Goal: Task Accomplishment & Management: Manage account settings

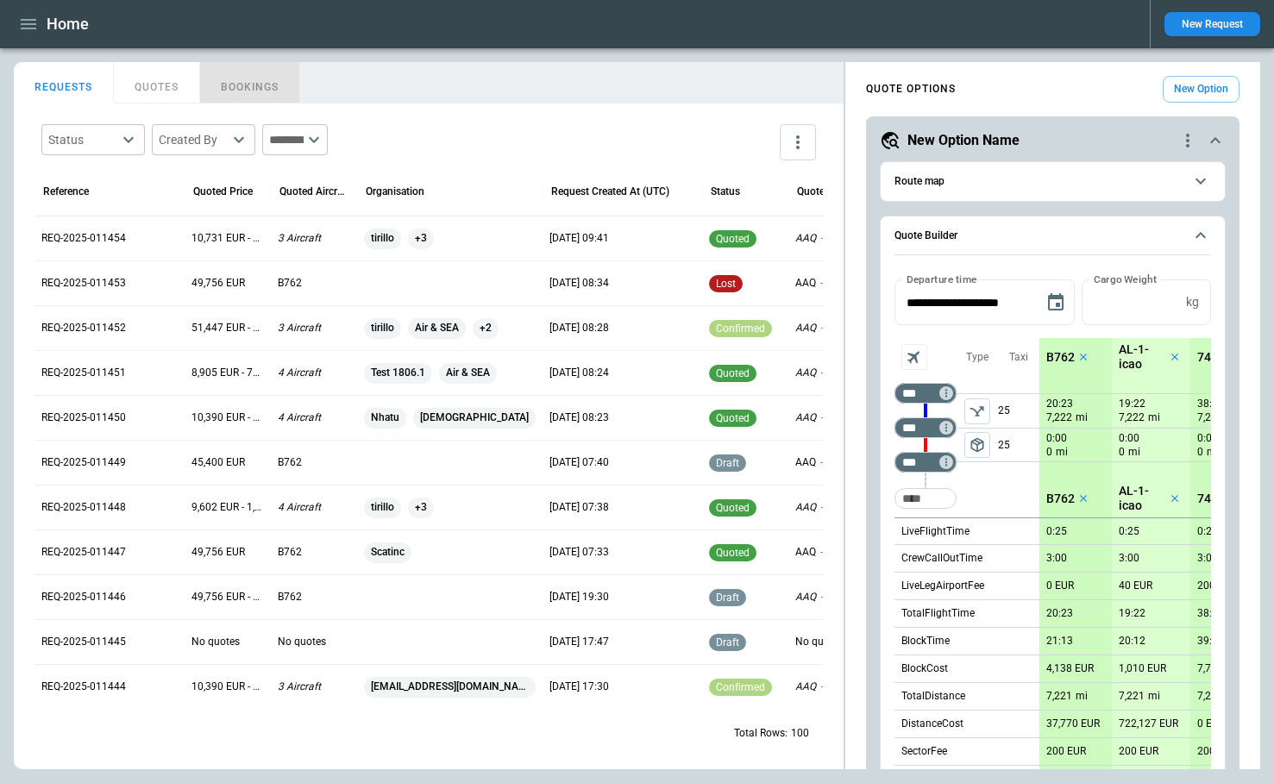
click at [243, 84] on button "BOOKINGS" at bounding box center [250, 82] width 100 height 41
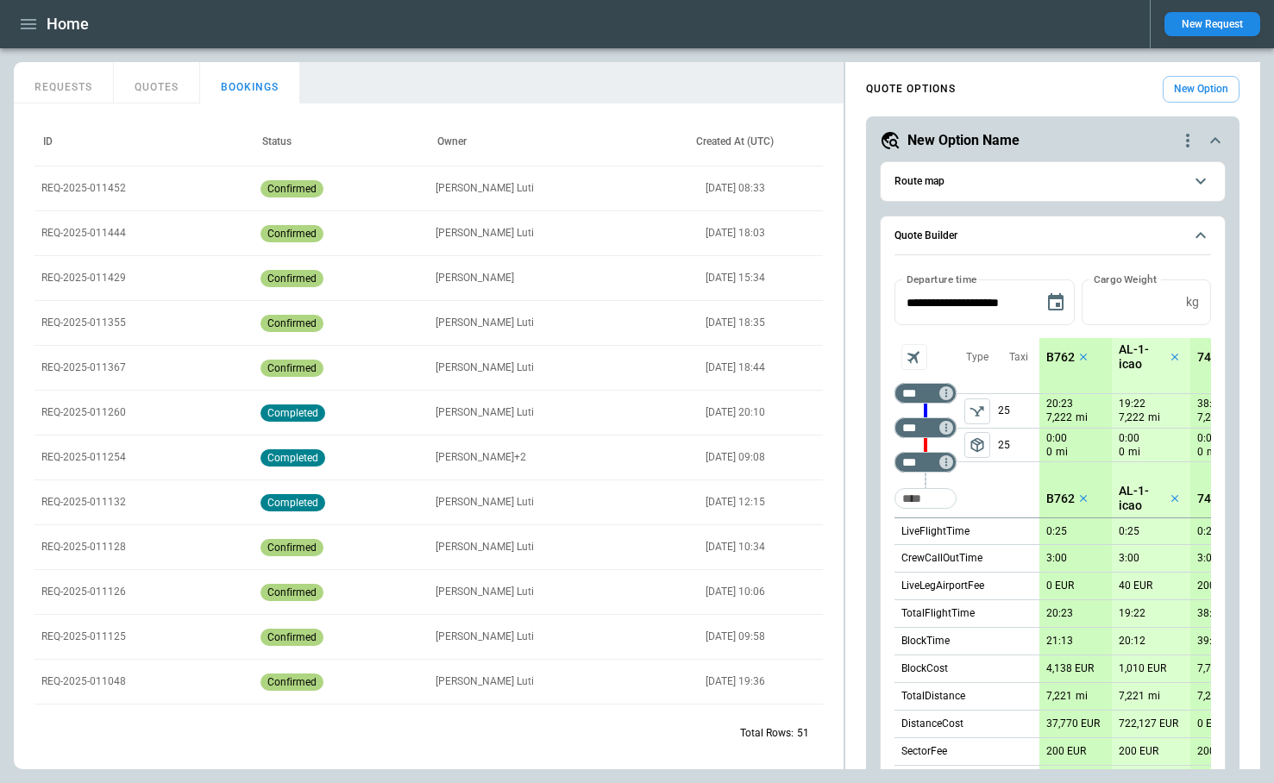
click at [100, 194] on p "REQ-2025-011452" at bounding box center [83, 188] width 85 height 15
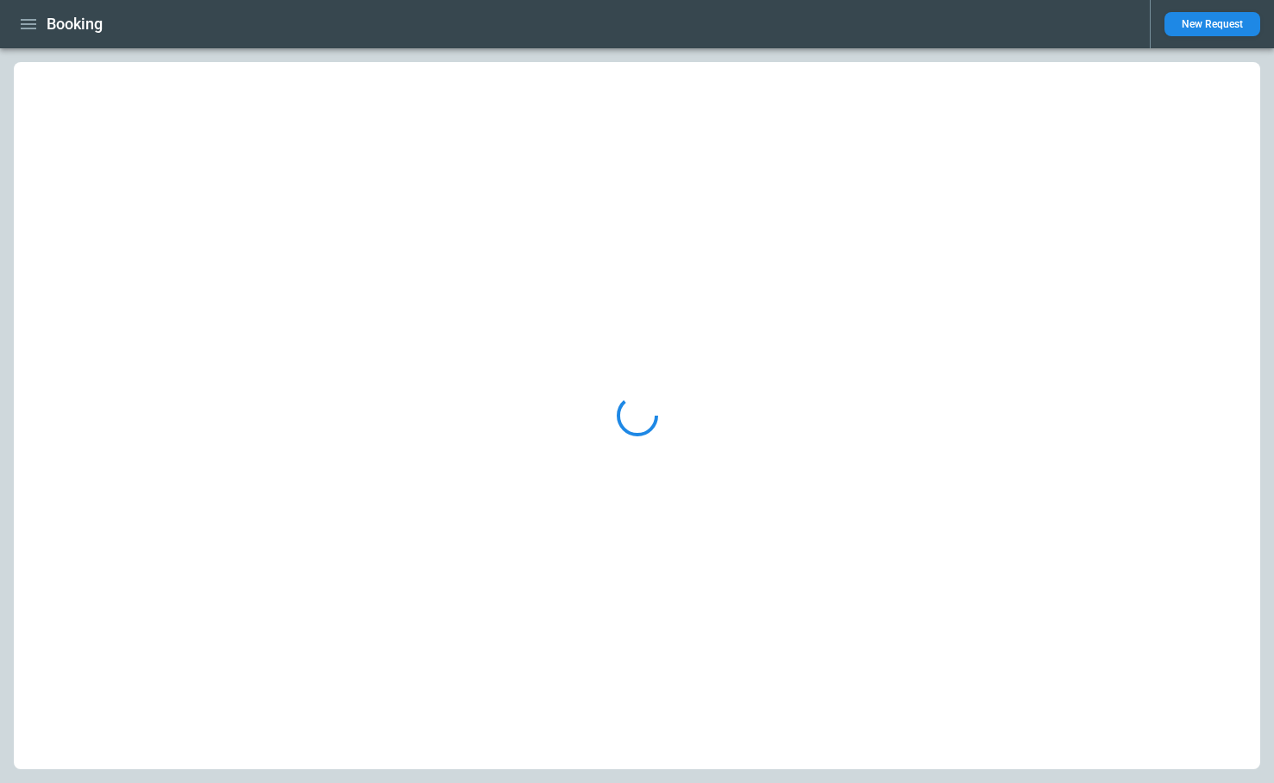
click at [90, 185] on div at bounding box center [637, 416] width 1247 height 708
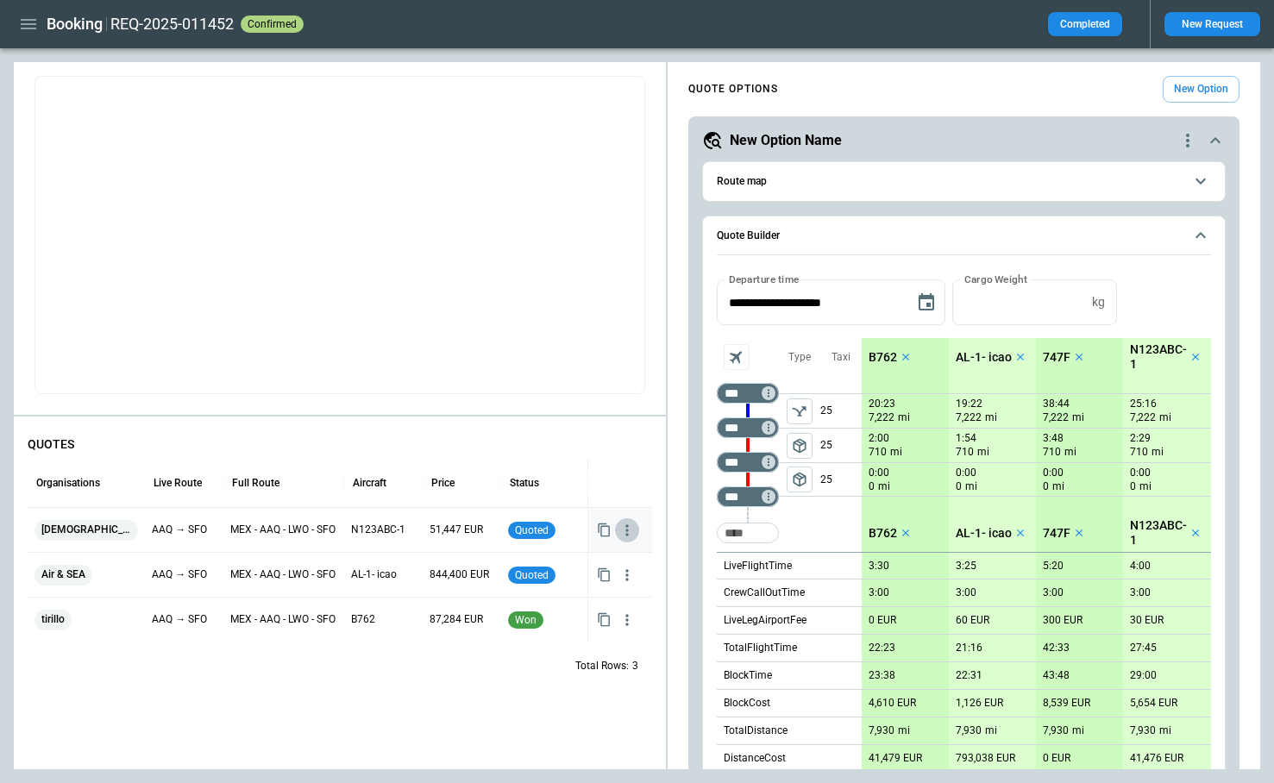
click at [624, 530] on icon "button" at bounding box center [627, 530] width 17 height 17
click at [505, 689] on div at bounding box center [637, 391] width 1274 height 783
click at [627, 567] on icon "button" at bounding box center [627, 575] width 17 height 17
click at [488, 716] on div at bounding box center [637, 391] width 1274 height 783
click at [630, 618] on icon "button" at bounding box center [627, 620] width 17 height 17
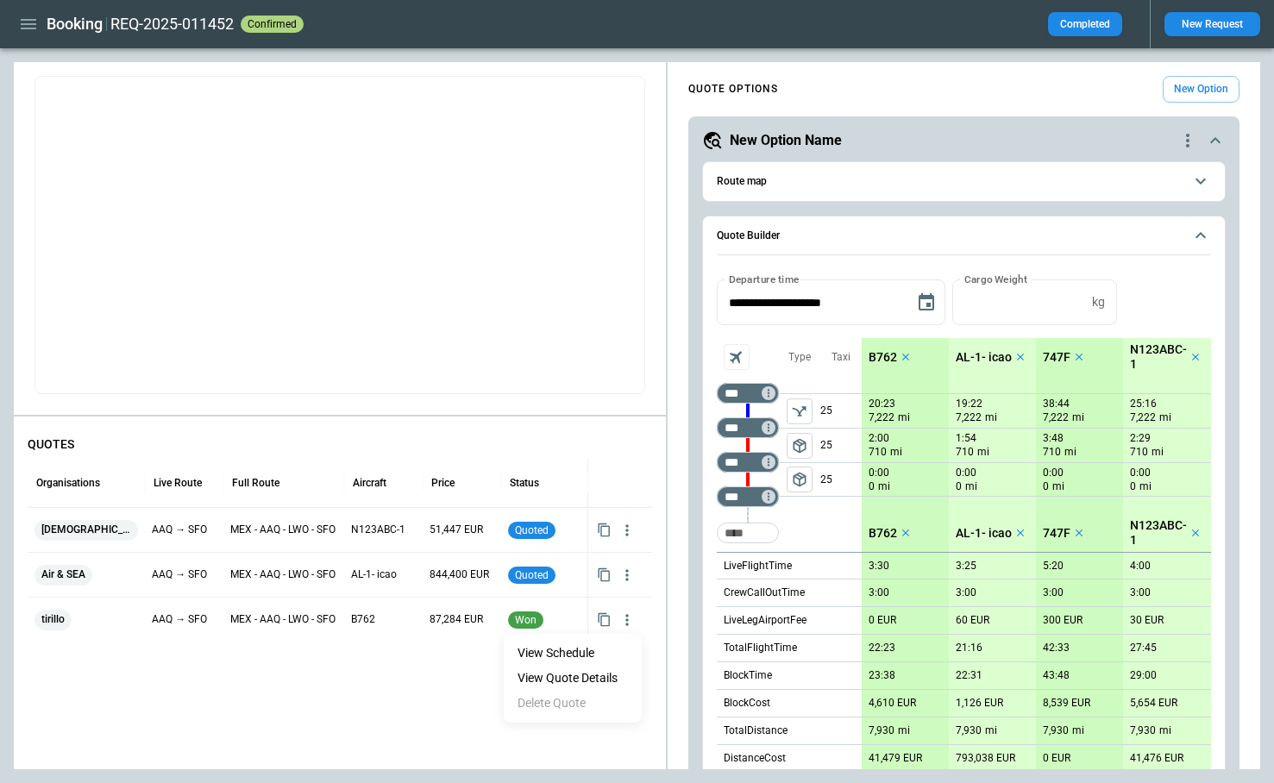
click at [332, 721] on div at bounding box center [637, 391] width 1274 height 783
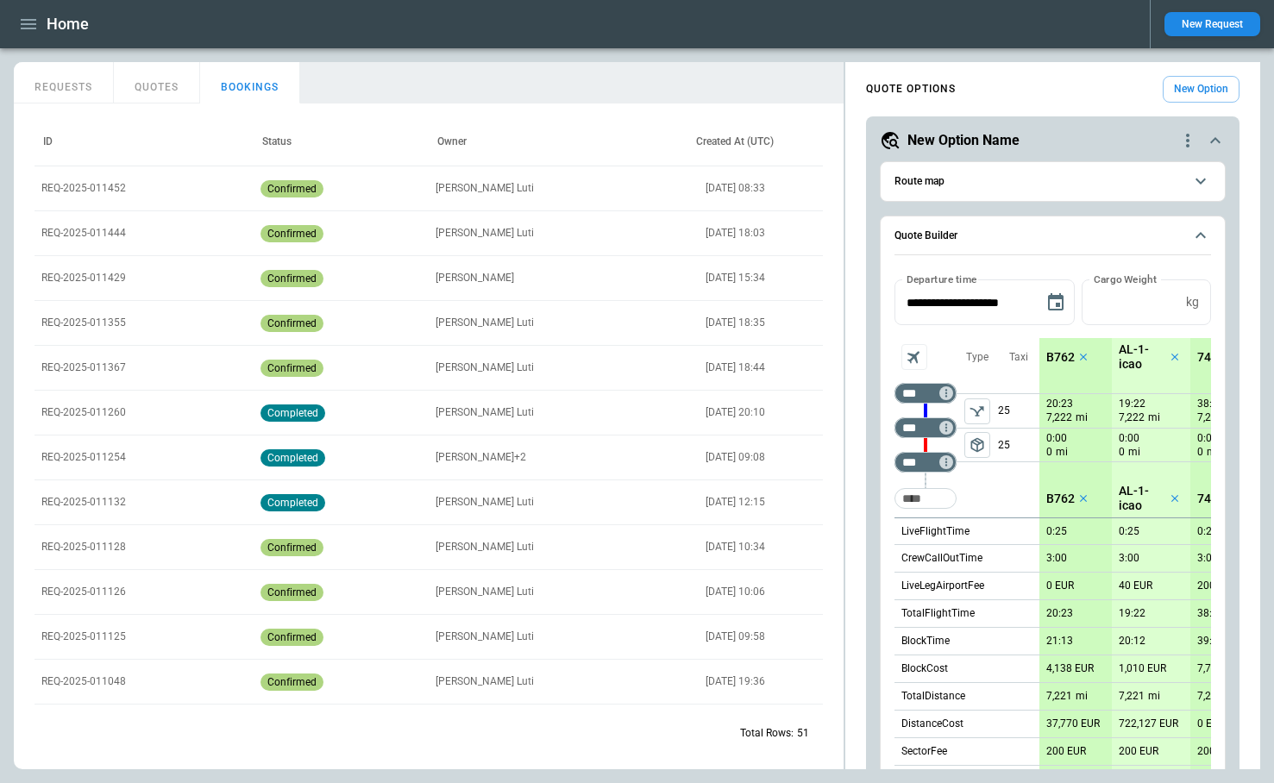
click at [109, 230] on p "REQ-2025-011444" at bounding box center [83, 233] width 85 height 15
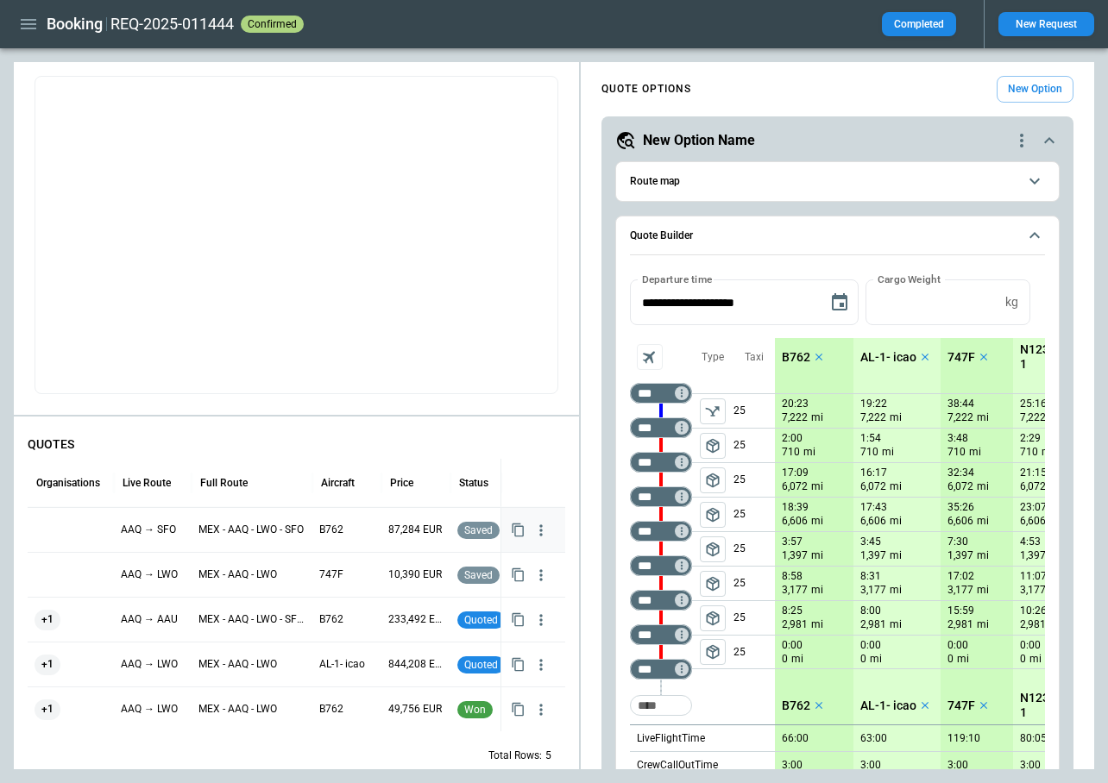
click at [539, 529] on icon "button" at bounding box center [540, 530] width 17 height 17
click at [488, 613] on li "Delete Quote" at bounding box center [486, 613] width 138 height 25
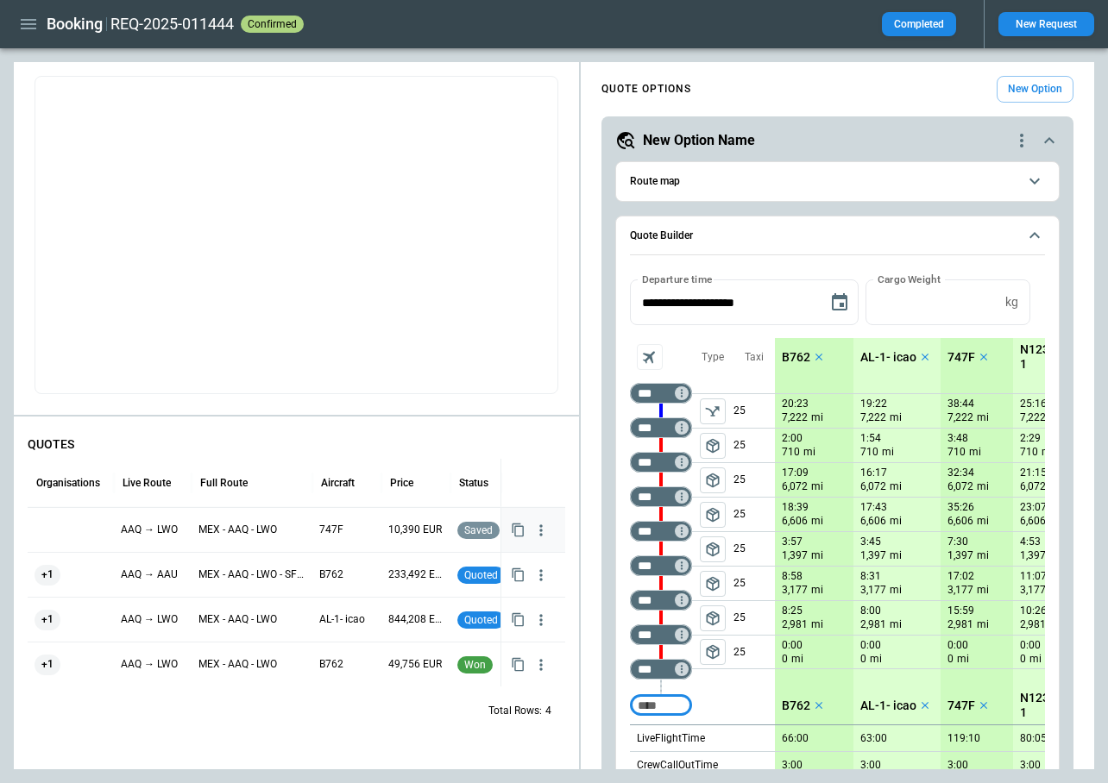
click at [541, 530] on icon "button" at bounding box center [540, 530] width 3 height 11
click at [467, 610] on li "Delete Quote" at bounding box center [486, 613] width 138 height 25
click at [31, 24] on icon "button" at bounding box center [29, 24] width 16 height 10
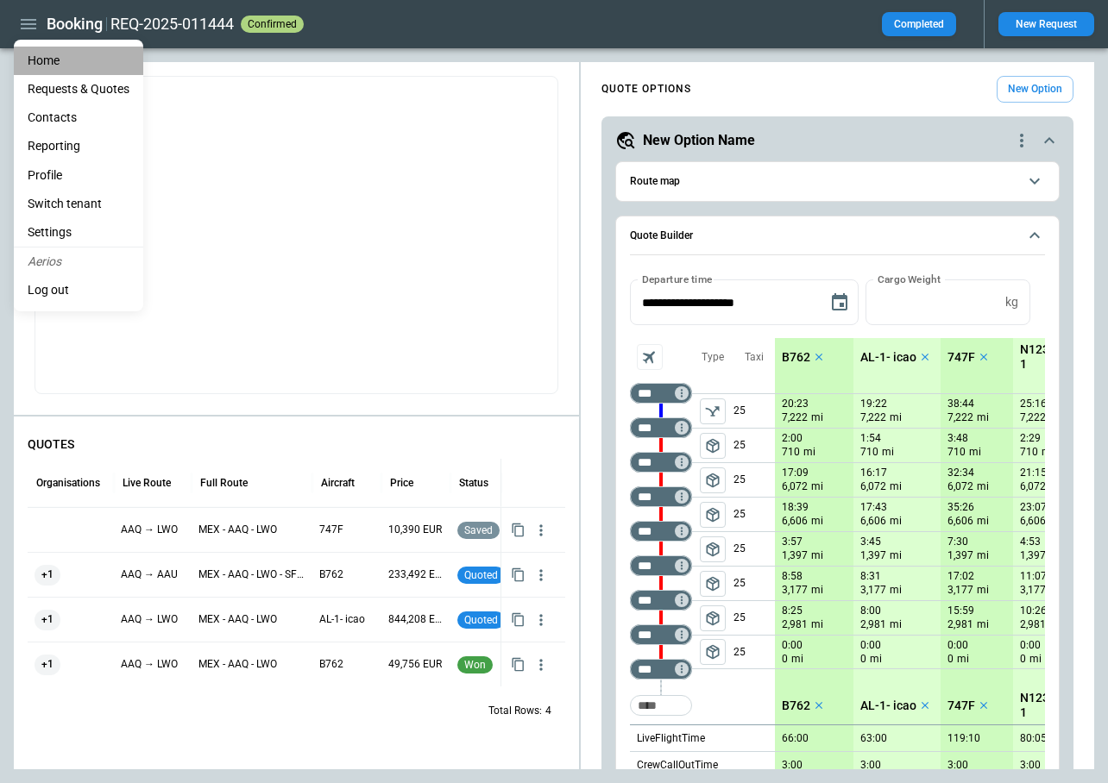
click at [39, 59] on li "Home" at bounding box center [78, 61] width 129 height 28
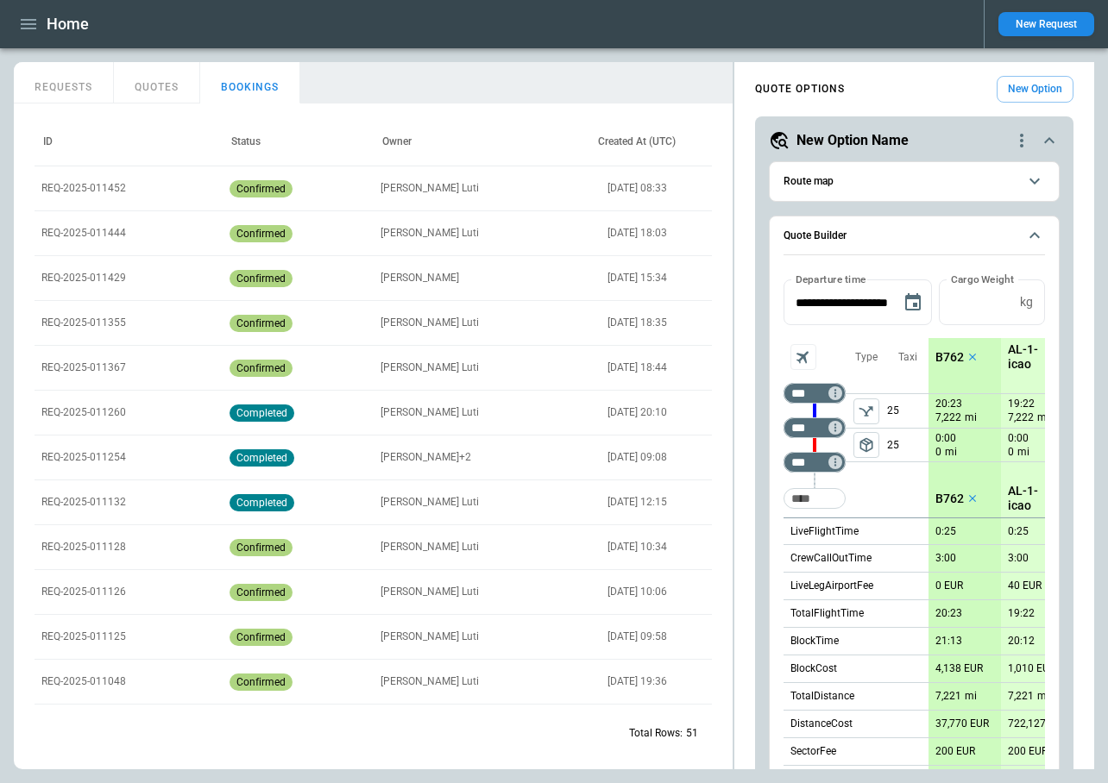
click at [102, 237] on p "REQ-2025-011444" at bounding box center [83, 233] width 85 height 15
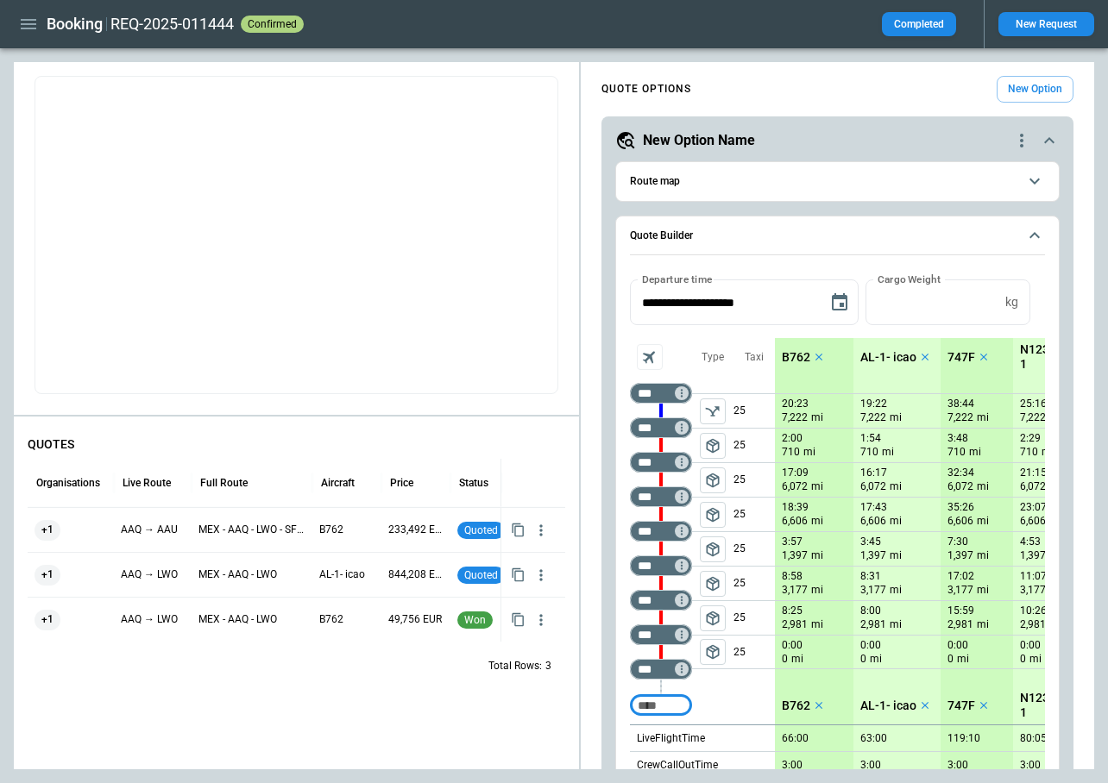
click at [40, 20] on button "button" at bounding box center [28, 24] width 29 height 30
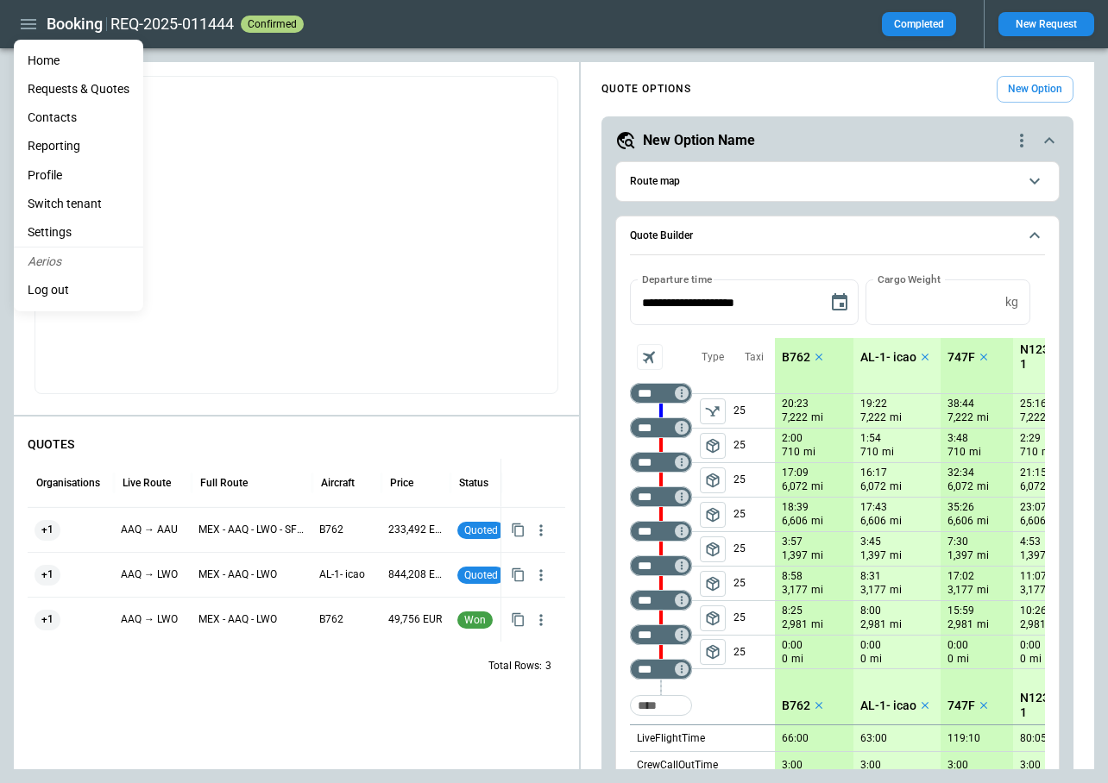
click at [50, 88] on Quotes "Requests & Quotes" at bounding box center [78, 89] width 129 height 28
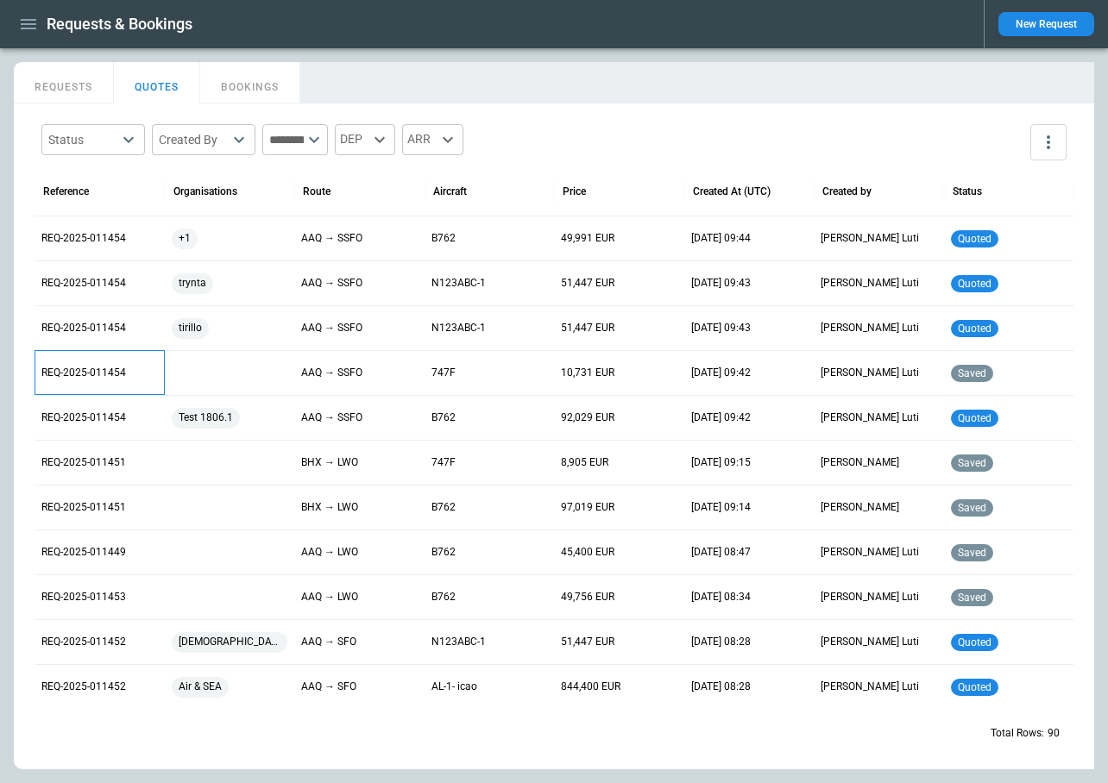
click at [104, 378] on p "REQ-2025-011454" at bounding box center [99, 373] width 116 height 15
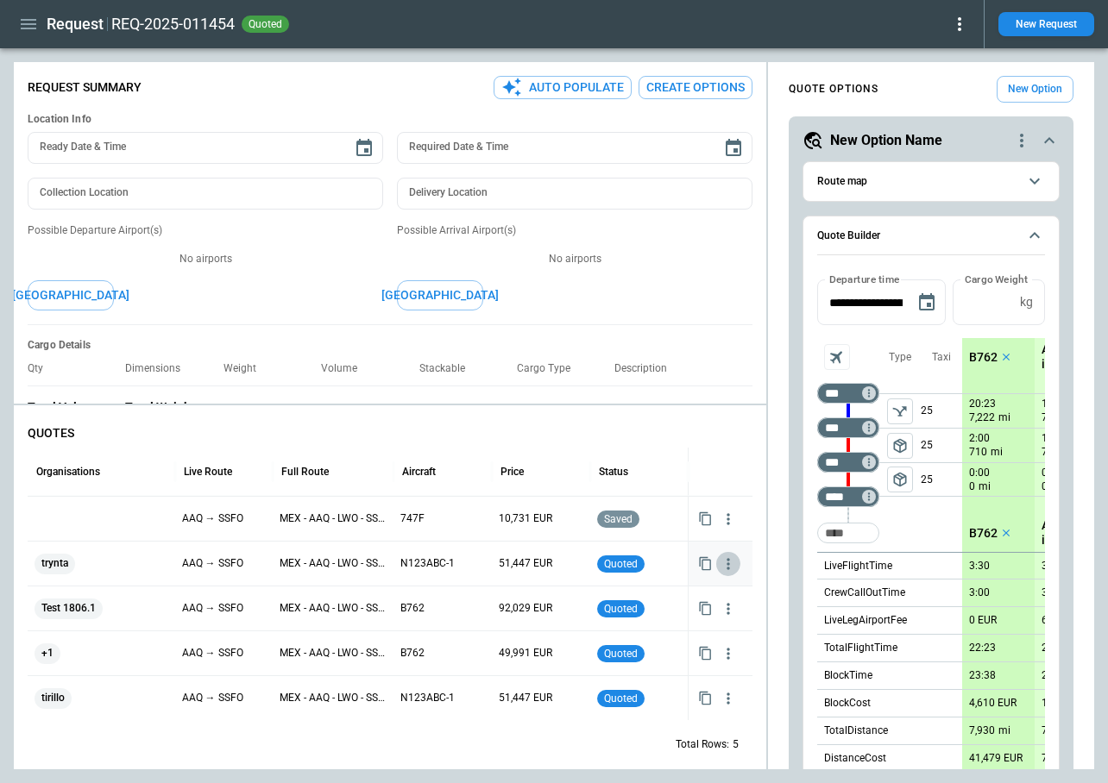
click at [729, 569] on icon "button" at bounding box center [728, 564] width 17 height 17
click at [724, 542] on div at bounding box center [554, 391] width 1108 height 783
click at [724, 517] on icon "button" at bounding box center [728, 519] width 17 height 17
click at [657, 601] on li "Delete Quote" at bounding box center [674, 602] width 138 height 25
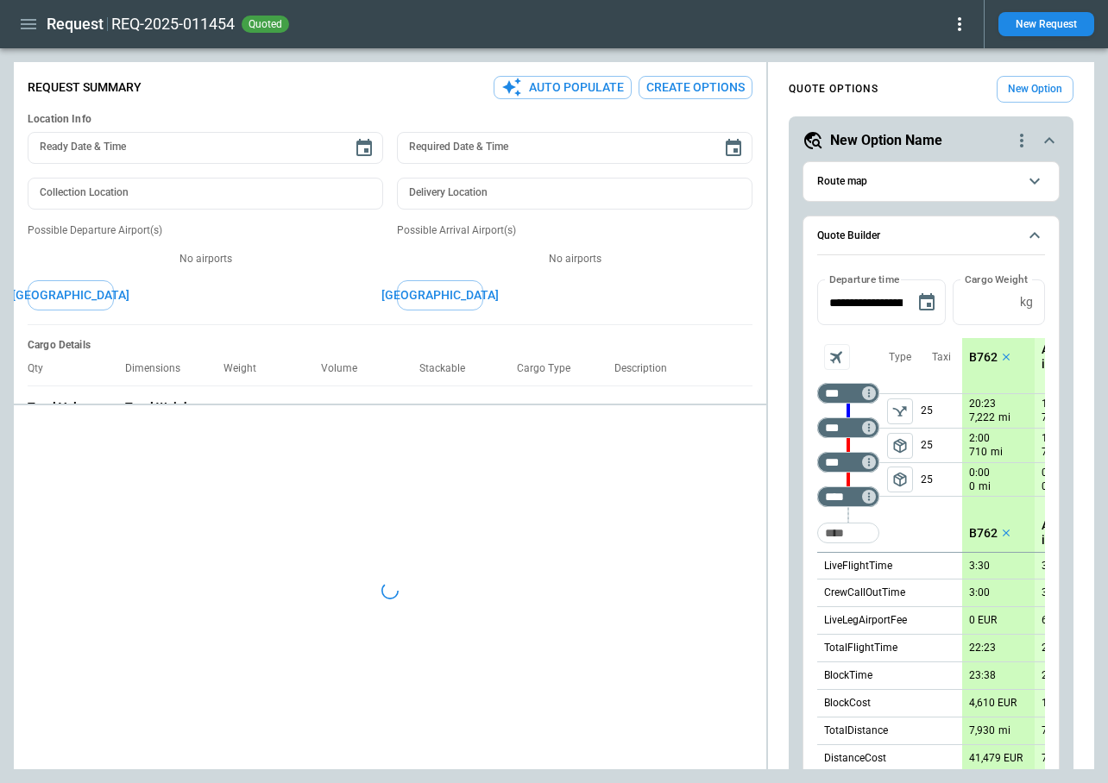
type textarea "*"
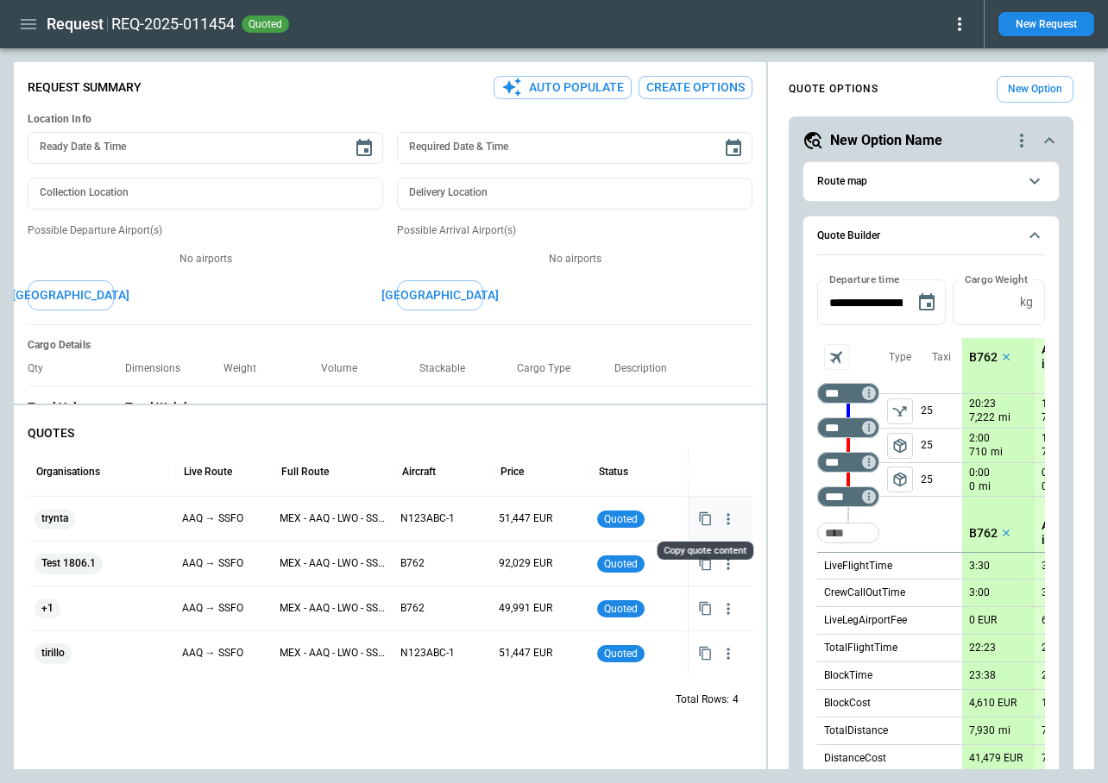
click at [706, 518] on icon "Copy quote content" at bounding box center [705, 519] width 15 height 15
click at [705, 566] on icon "Copy quote content" at bounding box center [705, 564] width 15 height 15
click at [705, 608] on icon "Copy quote content" at bounding box center [705, 608] width 15 height 15
click at [705, 657] on icon "Copy quote content" at bounding box center [705, 653] width 15 height 15
click at [733, 519] on icon "button" at bounding box center [728, 519] width 17 height 17
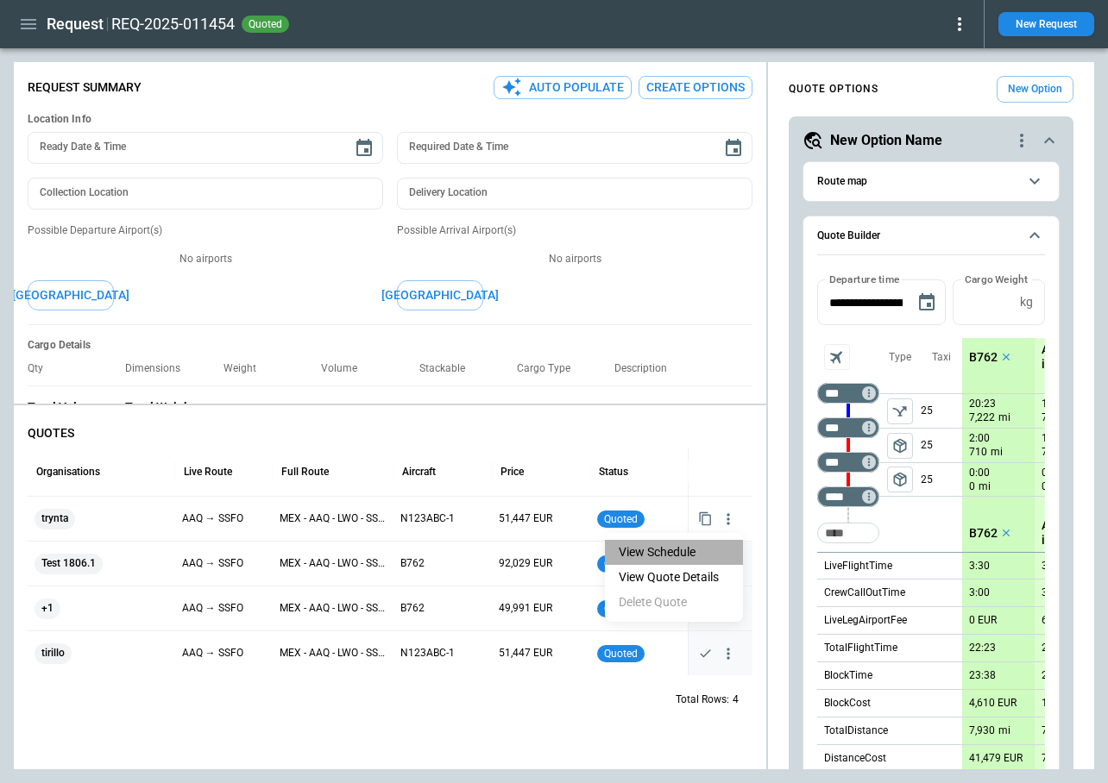
click at [704, 552] on li "View Schedule" at bounding box center [674, 552] width 138 height 25
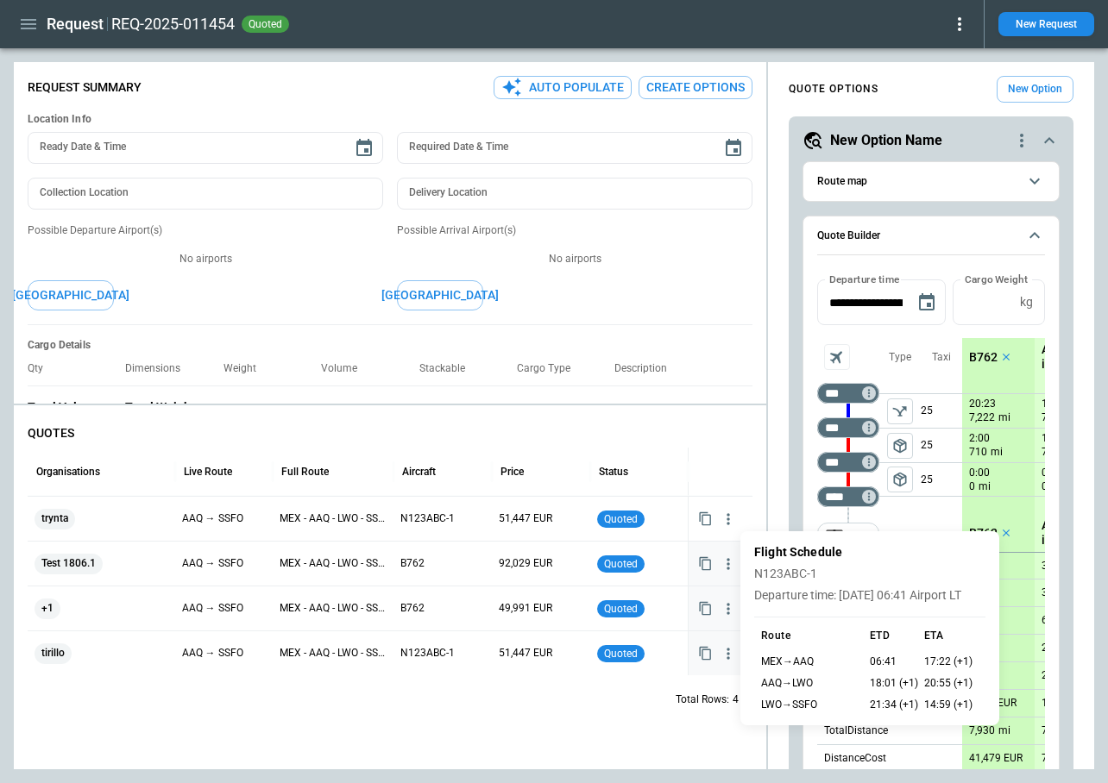
click at [637, 703] on div at bounding box center [554, 391] width 1108 height 783
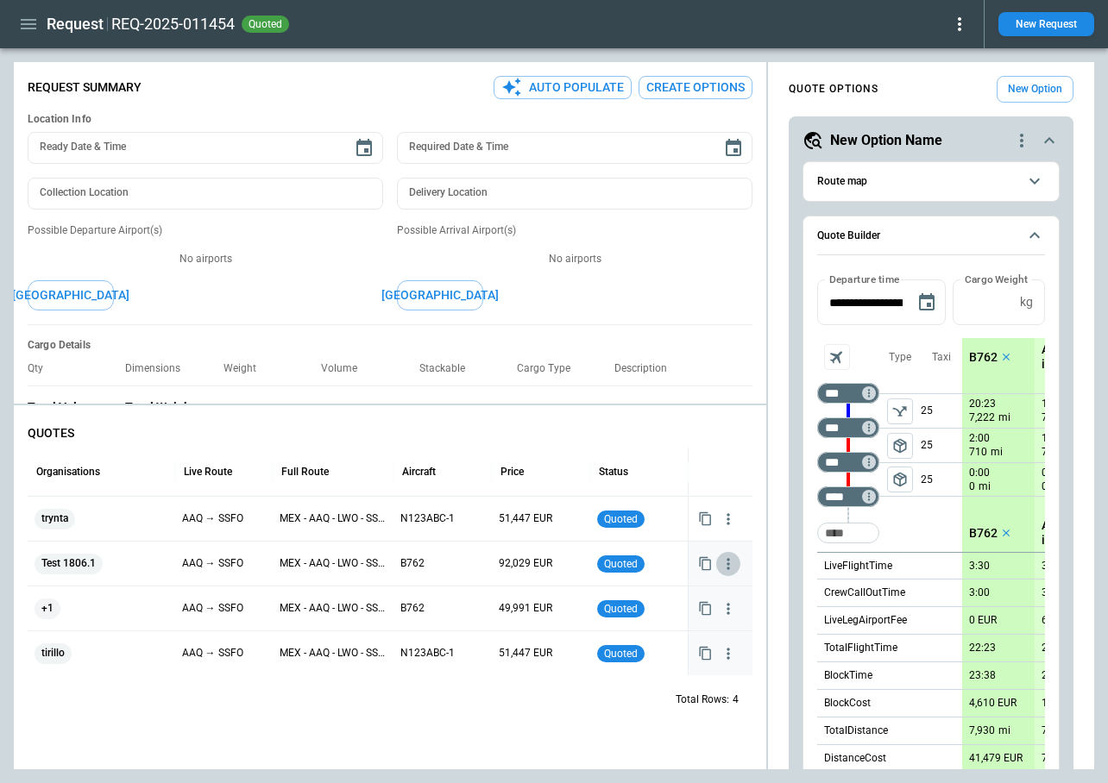
click at [725, 571] on icon "button" at bounding box center [728, 564] width 17 height 17
click at [687, 600] on li "View Schedule" at bounding box center [674, 597] width 138 height 25
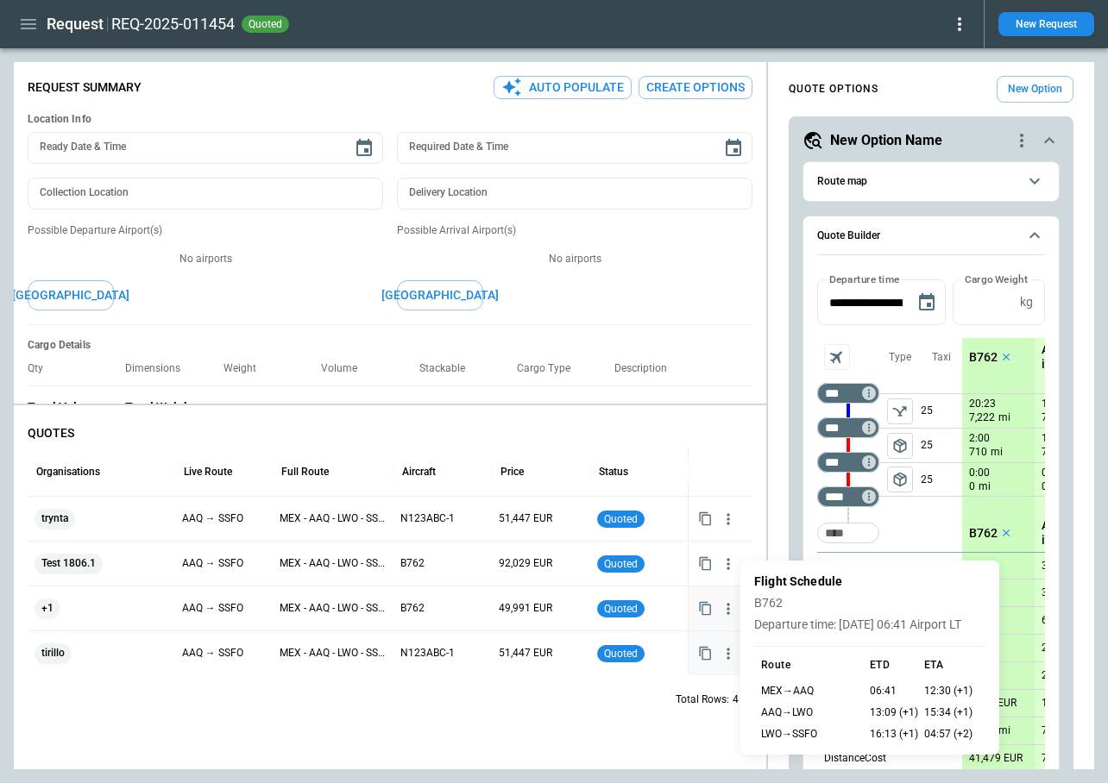
click at [641, 712] on div at bounding box center [554, 391] width 1108 height 783
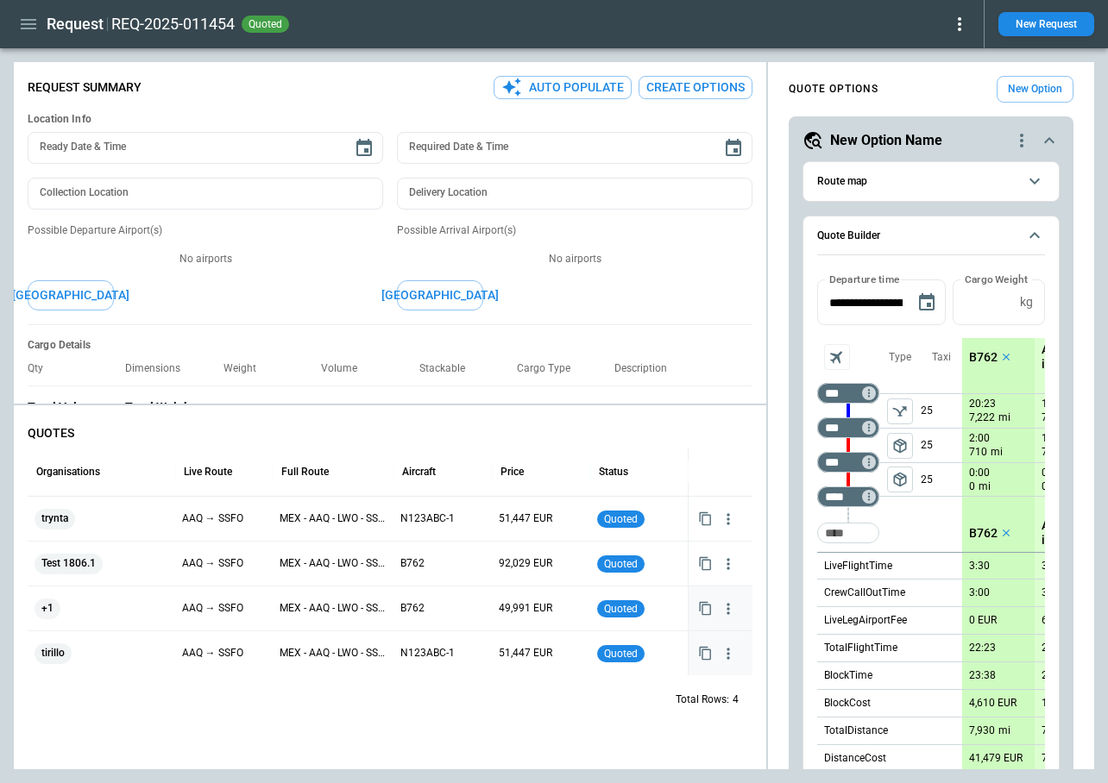
click at [733, 611] on icon "button" at bounding box center [728, 609] width 17 height 17
click at [692, 638] on li "View Schedule" at bounding box center [674, 642] width 138 height 25
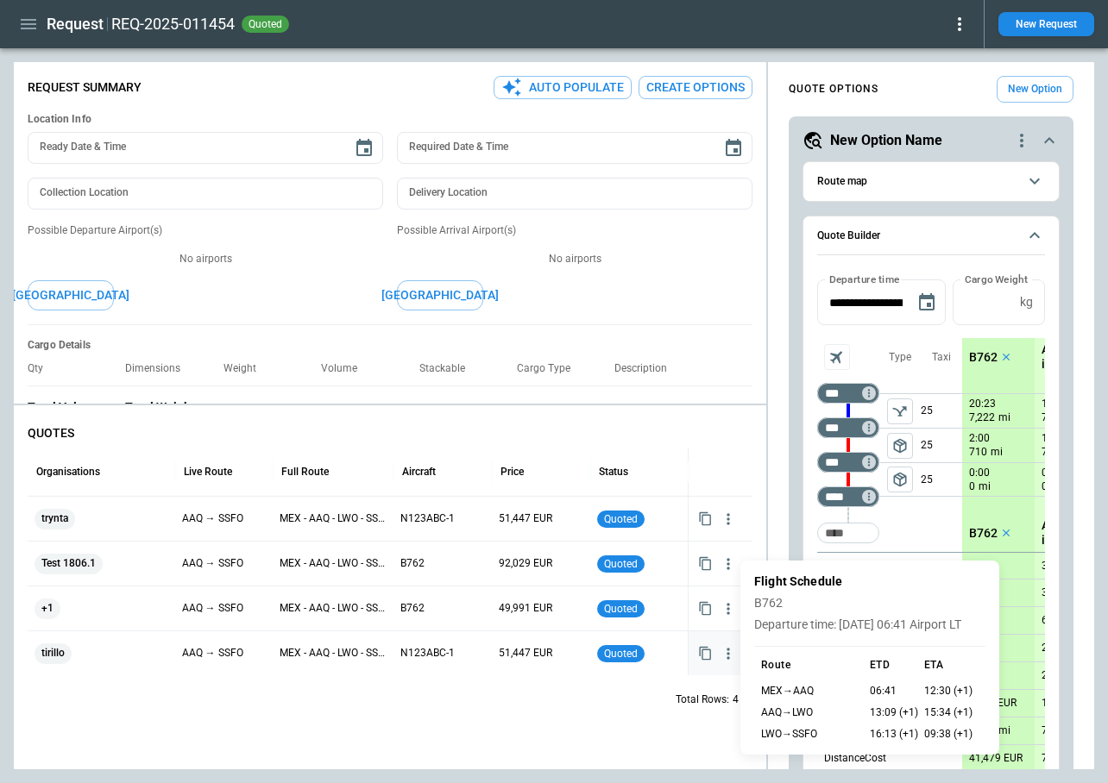
click at [629, 707] on div at bounding box center [554, 391] width 1108 height 783
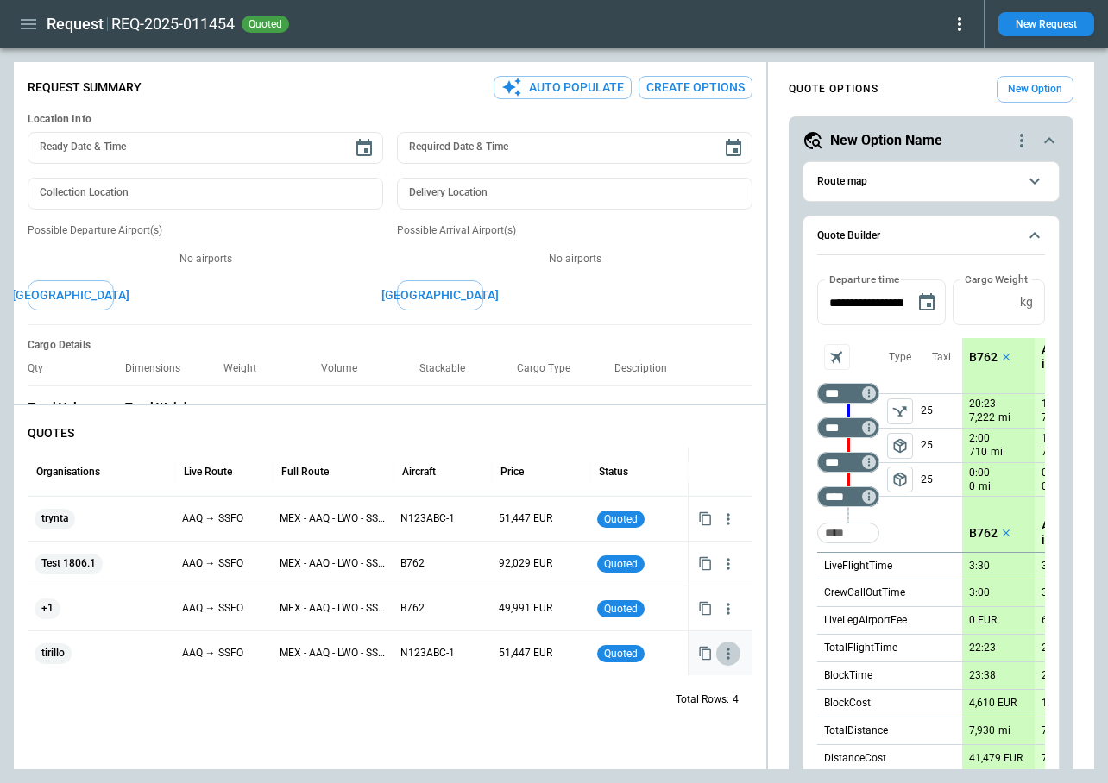
click at [727, 660] on icon "button" at bounding box center [728, 653] width 17 height 17
click at [658, 695] on li "View Schedule" at bounding box center [674, 687] width 138 height 25
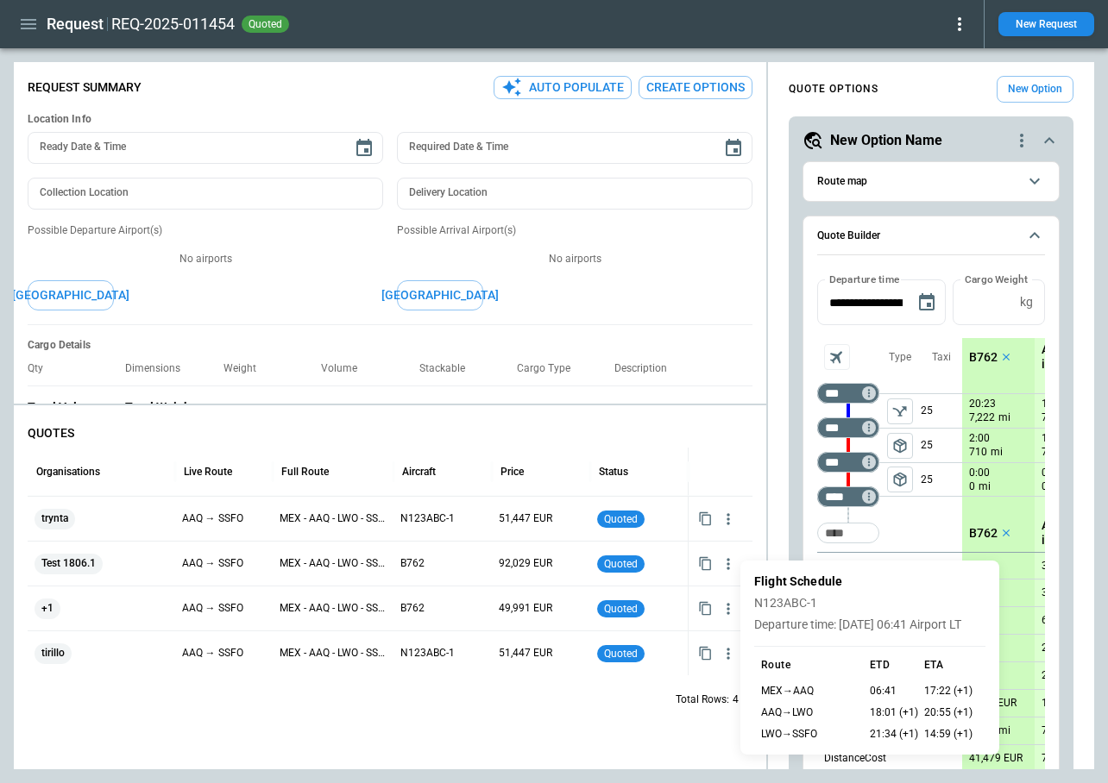
click at [604, 725] on div at bounding box center [554, 391] width 1108 height 783
